Goal: Task Accomplishment & Management: Complete application form

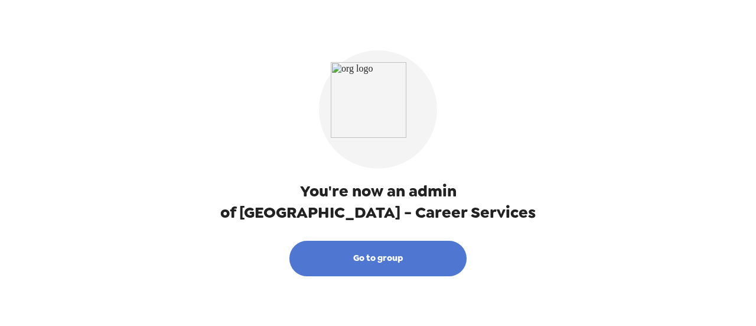
click at [401, 262] on button "Go to group" at bounding box center [377, 257] width 177 height 35
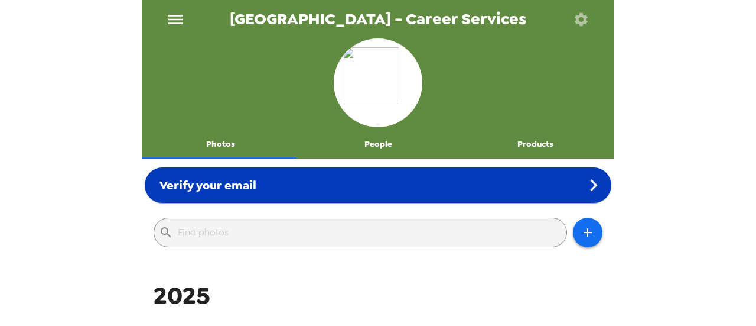
click at [468, 178] on div "Verify your email" at bounding box center [378, 184] width 467 height 35
